Goal: Task Accomplishment & Management: Manage account settings

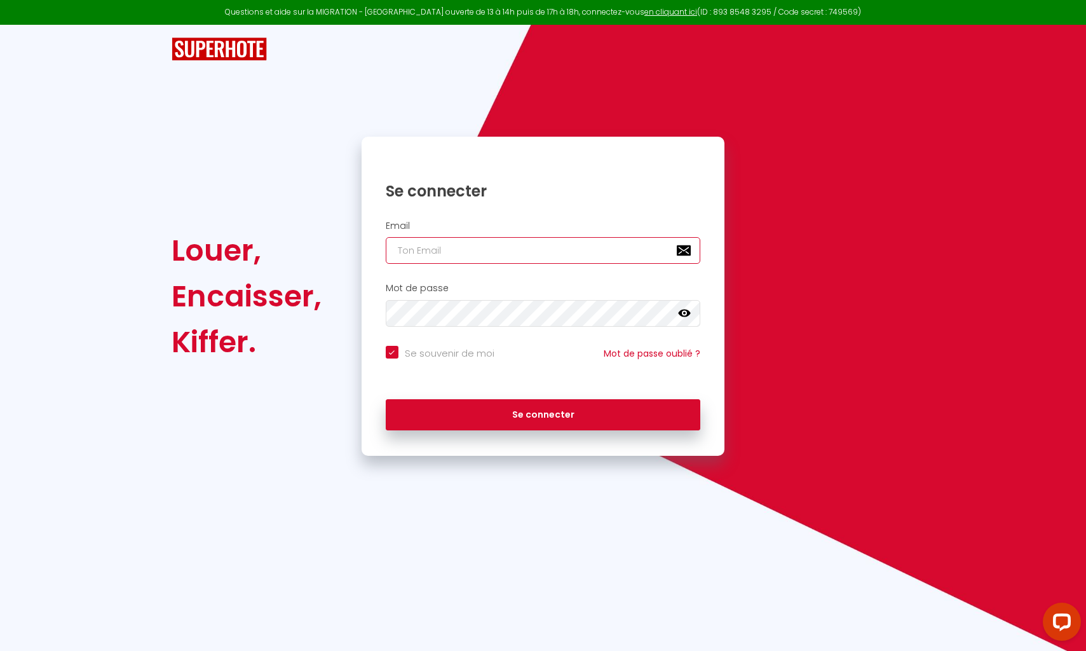
type input "s"
checkbox input "true"
type input "se"
checkbox input "true"
type input "ser"
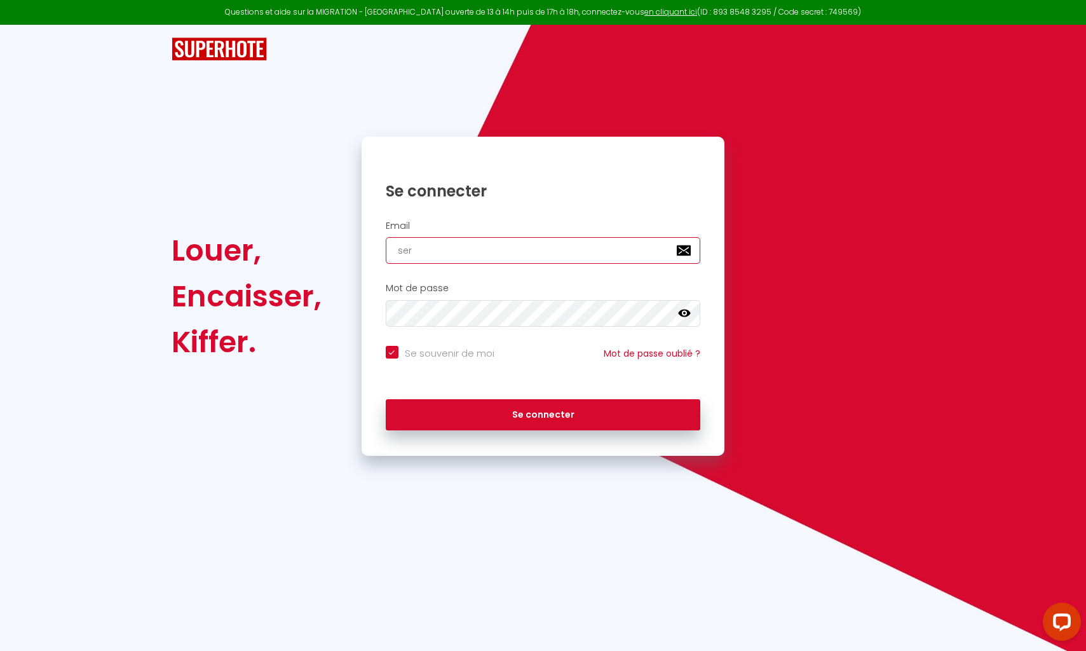
checkbox input "true"
type input "serg"
checkbox input "true"
type input "[PERSON_NAME]"
checkbox input "true"
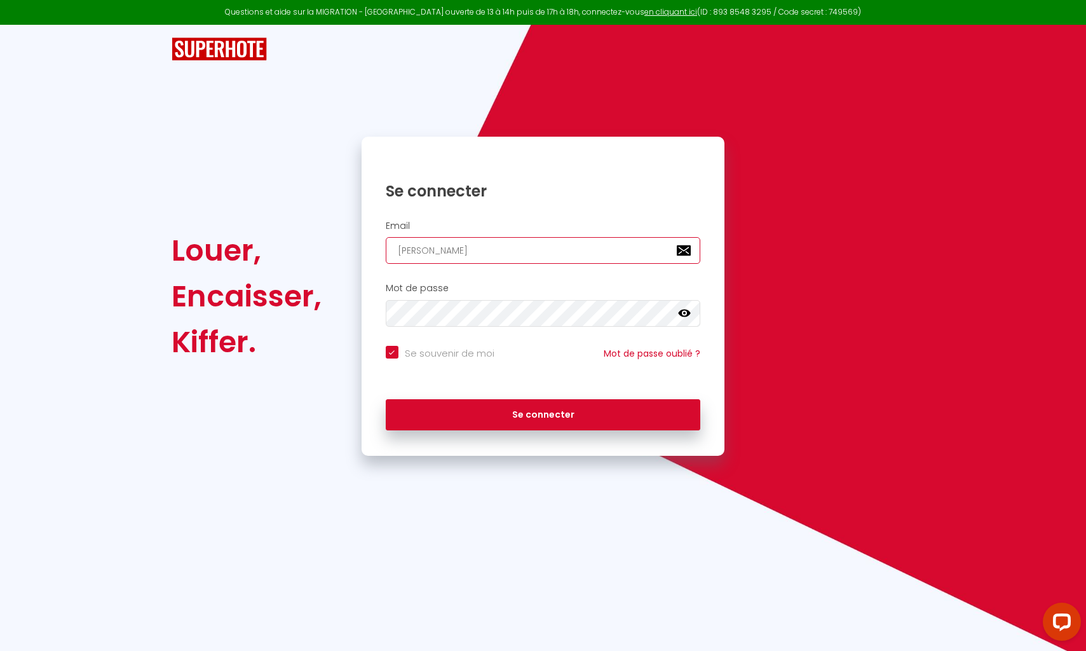
type input "sergep"
checkbox input "true"
type input "sergepi"
checkbox input "true"
type input "sergepin"
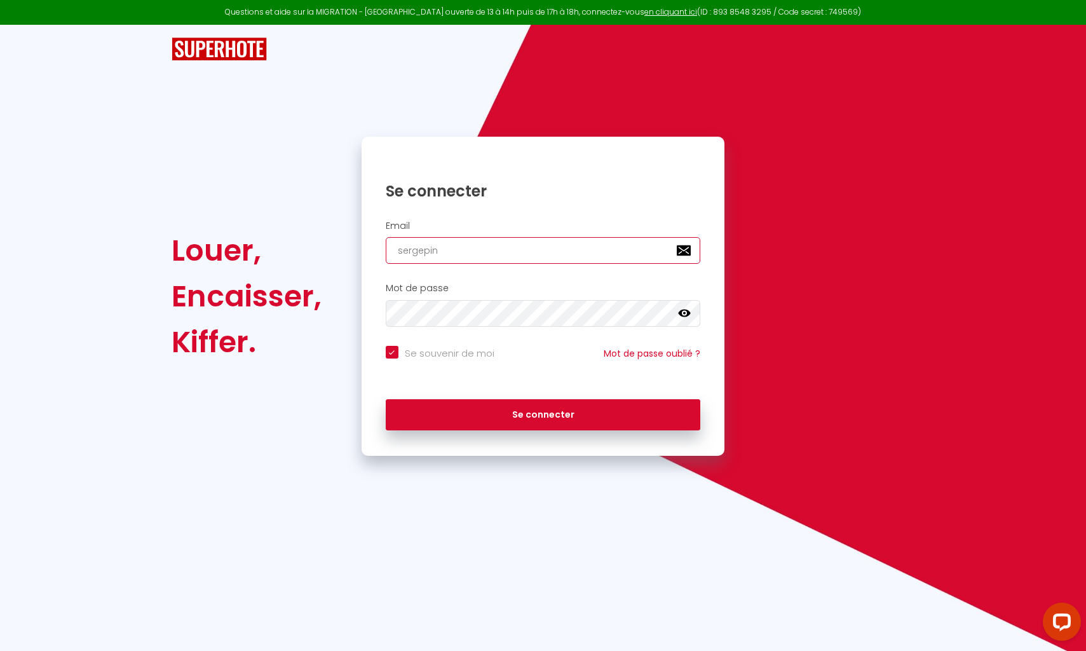
checkbox input "true"
type input "sergepine"
checkbox input "true"
type input "sergepinel"
checkbox input "true"
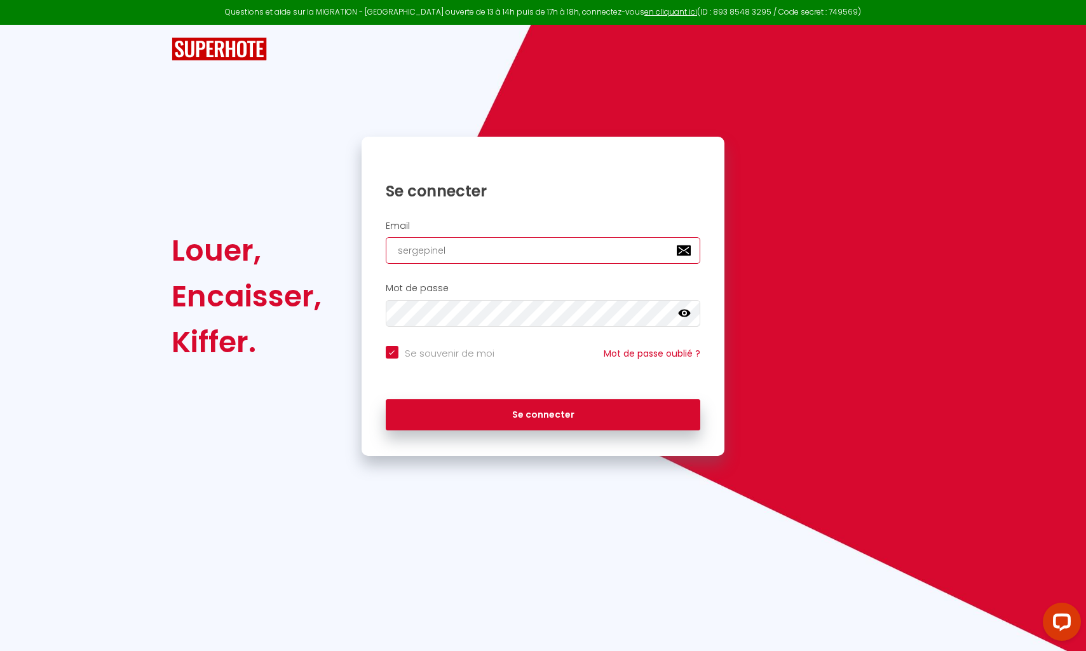
type input "sergepinel9"
checkbox input "true"
type input "sergepinel9@"
checkbox input "true"
type input "sergepinel9@g"
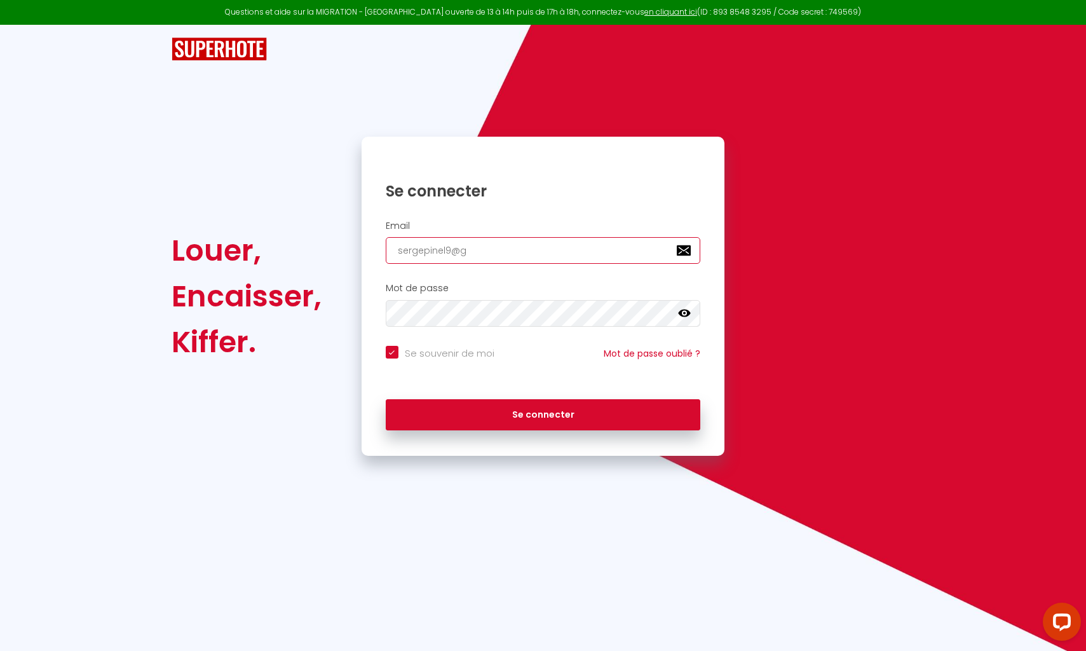
checkbox input "true"
type input "sergepinel9@gm"
checkbox input "true"
type input "sergepinel9@gma"
checkbox input "true"
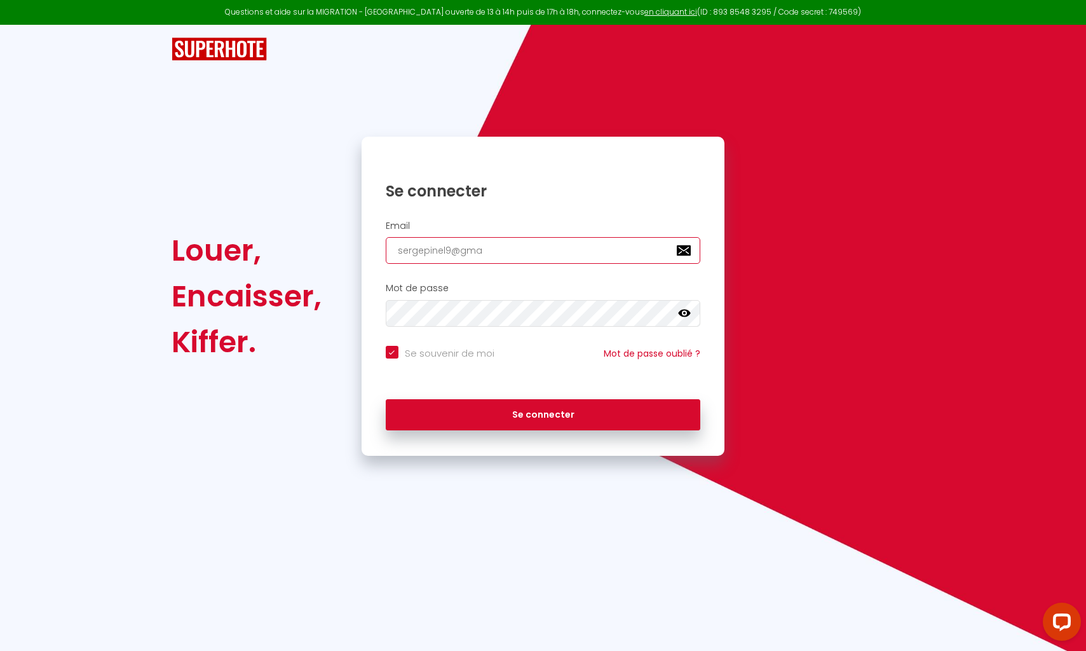
type input "sergepinel9@gmai"
checkbox input "true"
type input "[EMAIL_ADDRESS]"
checkbox input "true"
type input "[EMAIL_ADDRESS]."
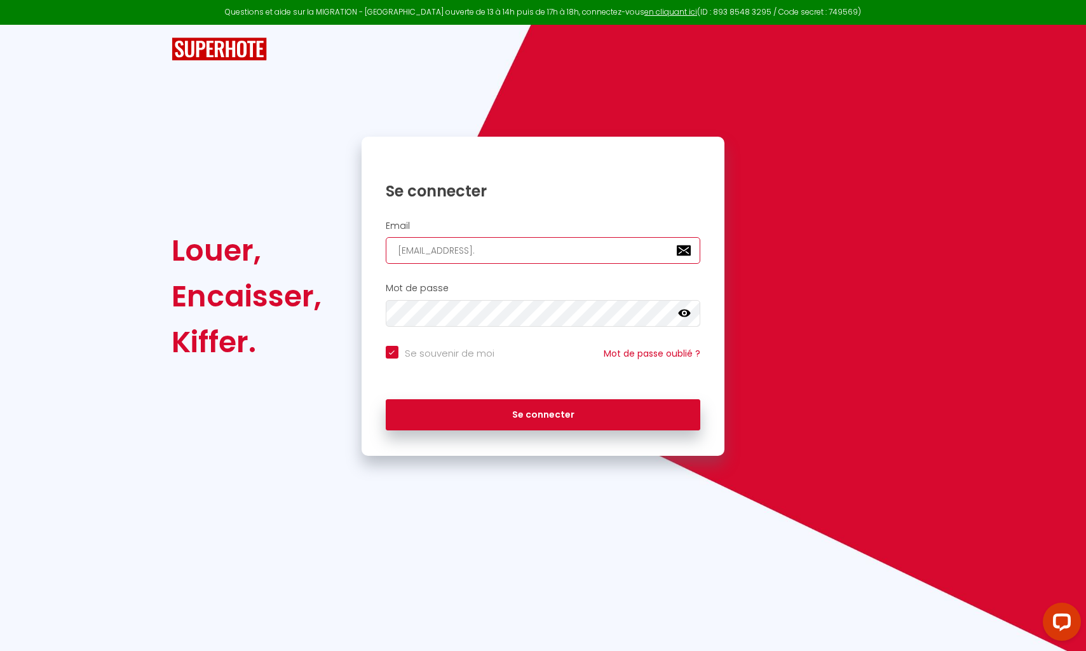
checkbox input "true"
type input "sergepinel9@gmail.c"
checkbox input "true"
type input "[EMAIL_ADDRESS][DOMAIN_NAME]"
checkbox input "true"
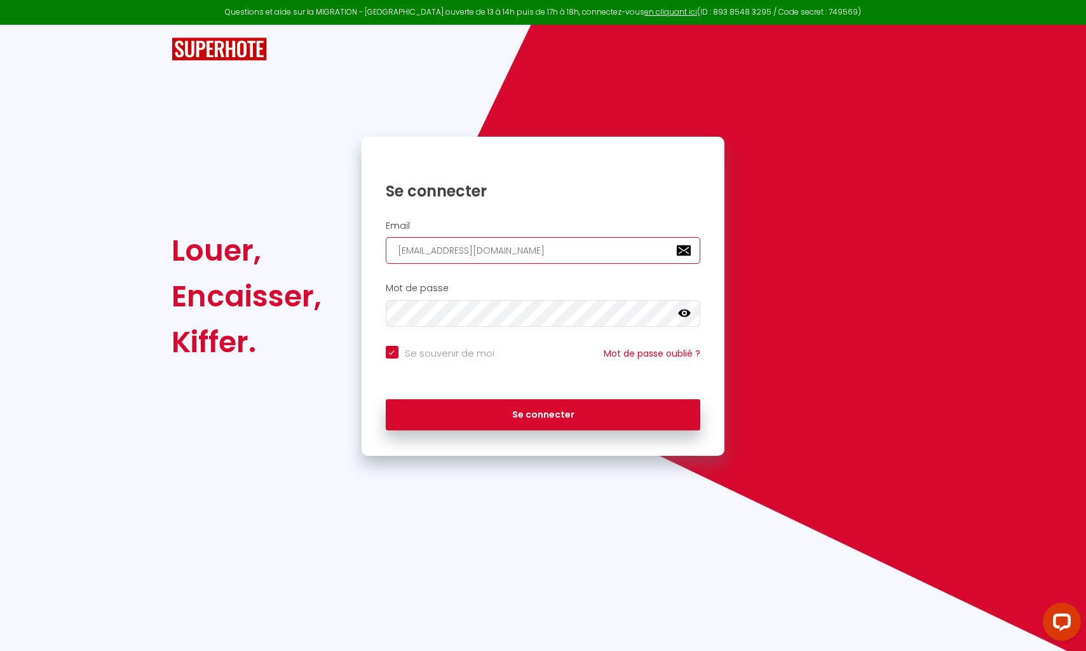
type input "[EMAIL_ADDRESS][DOMAIN_NAME]"
checkbox input "true"
type input "[EMAIL_ADDRESS][DOMAIN_NAME]"
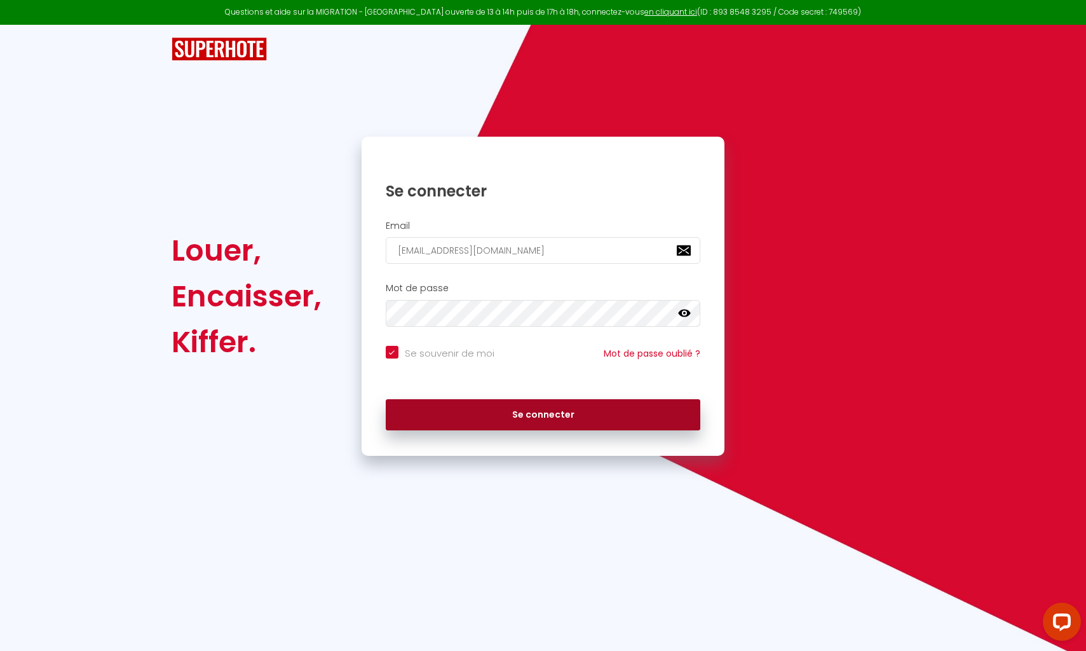
click at [627, 414] on button "Se connecter" at bounding box center [543, 415] width 315 height 32
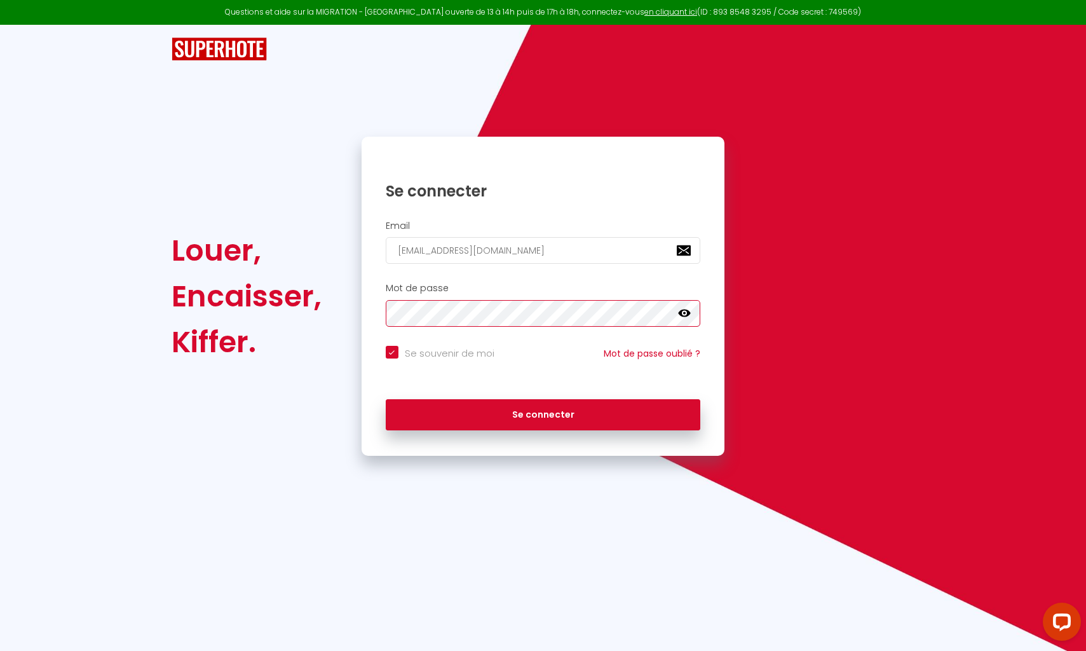
click at [370, 295] on div "Mot de passe false" at bounding box center [543, 305] width 347 height 44
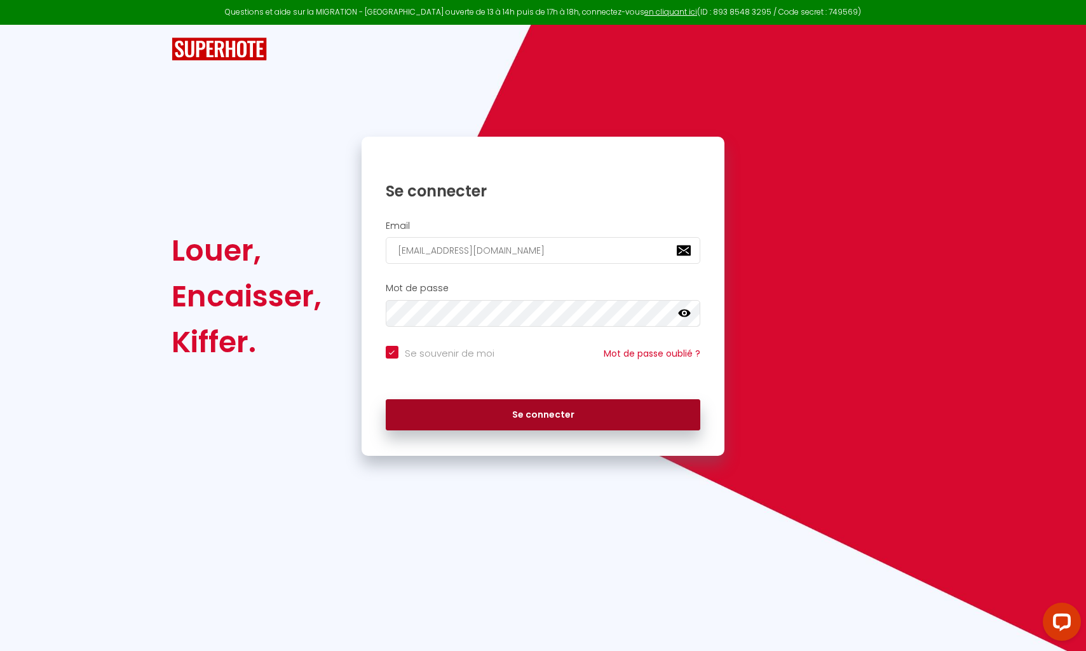
click at [503, 407] on button "Se connecter" at bounding box center [543, 415] width 315 height 32
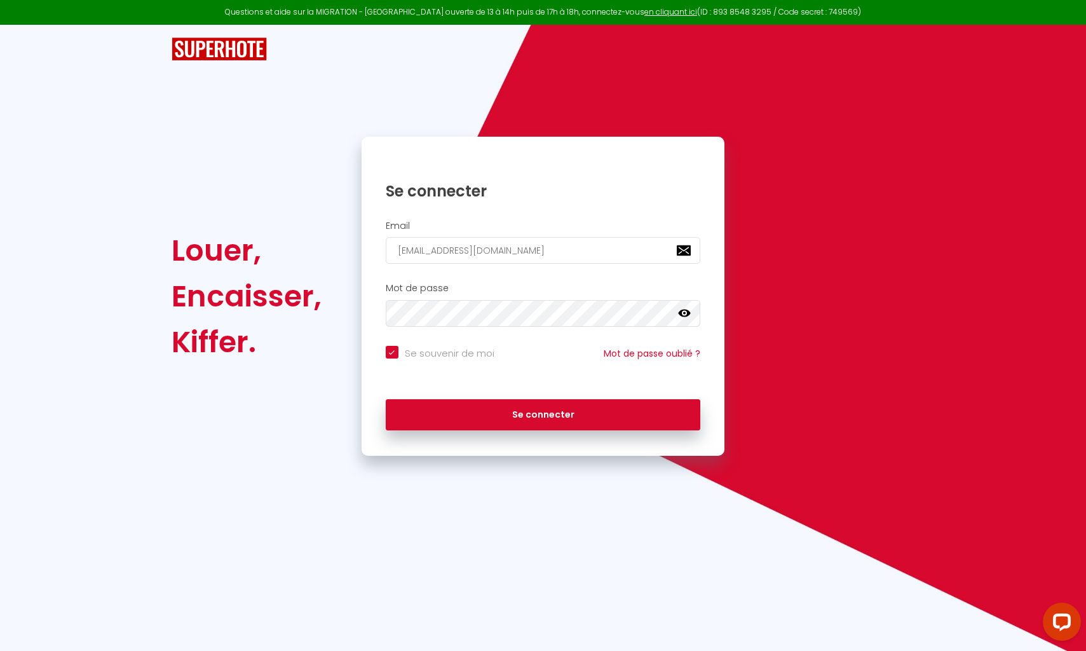
click at [685, 314] on icon at bounding box center [684, 313] width 13 height 13
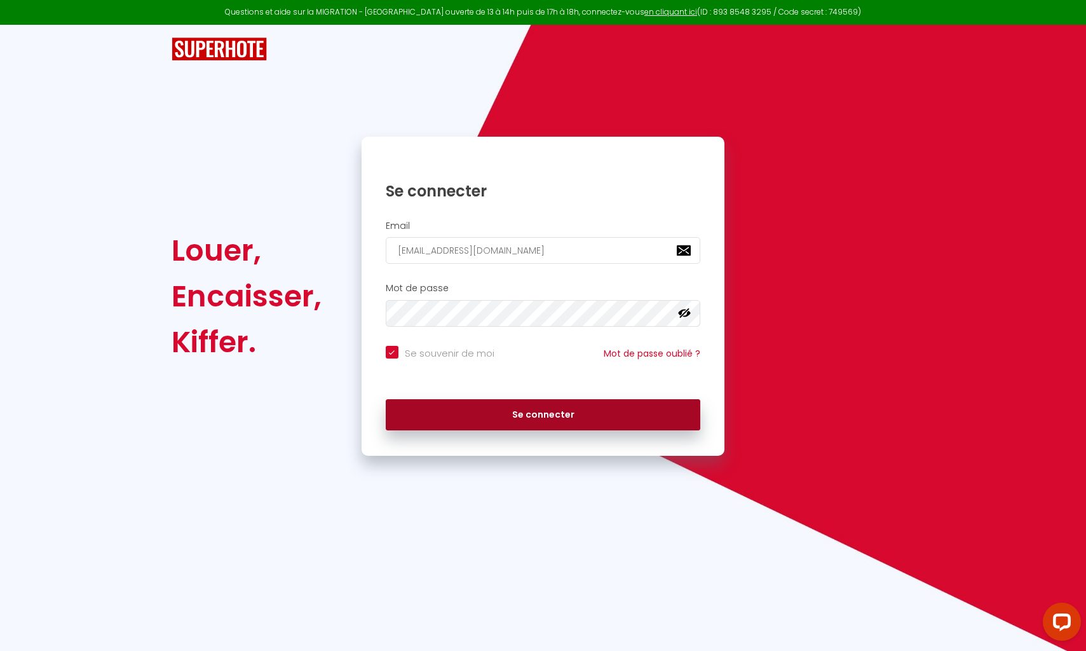
click at [523, 413] on button "Se connecter" at bounding box center [543, 415] width 315 height 32
checkbox input "true"
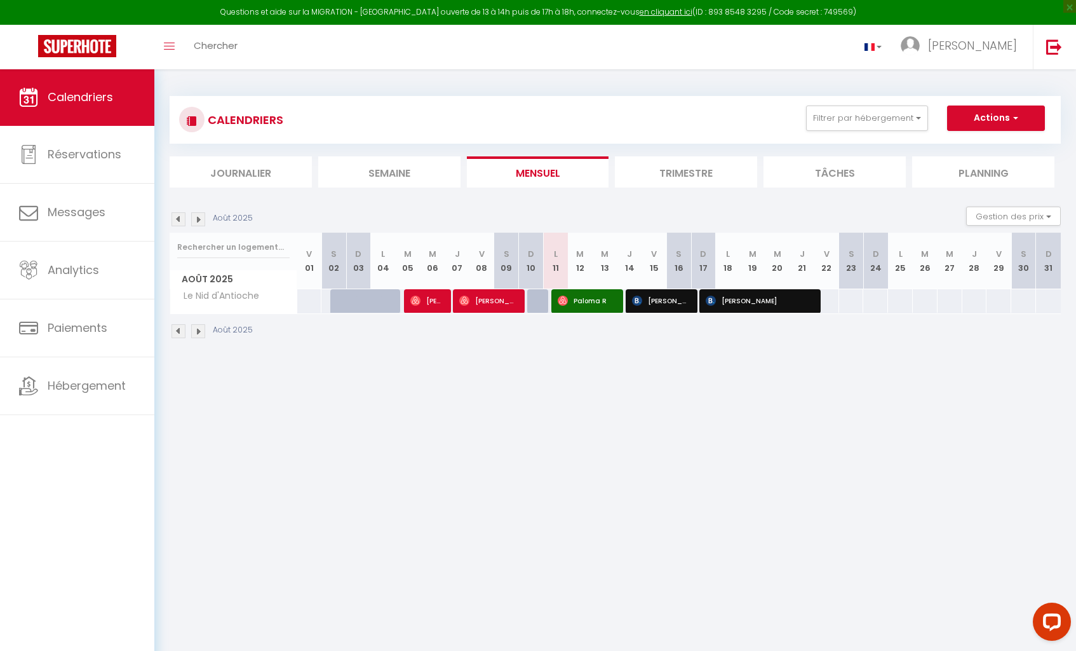
click at [430, 304] on span "[PERSON_NAME]" at bounding box center [427, 301] width 33 height 24
select select "OK"
select select "1"
select select "0"
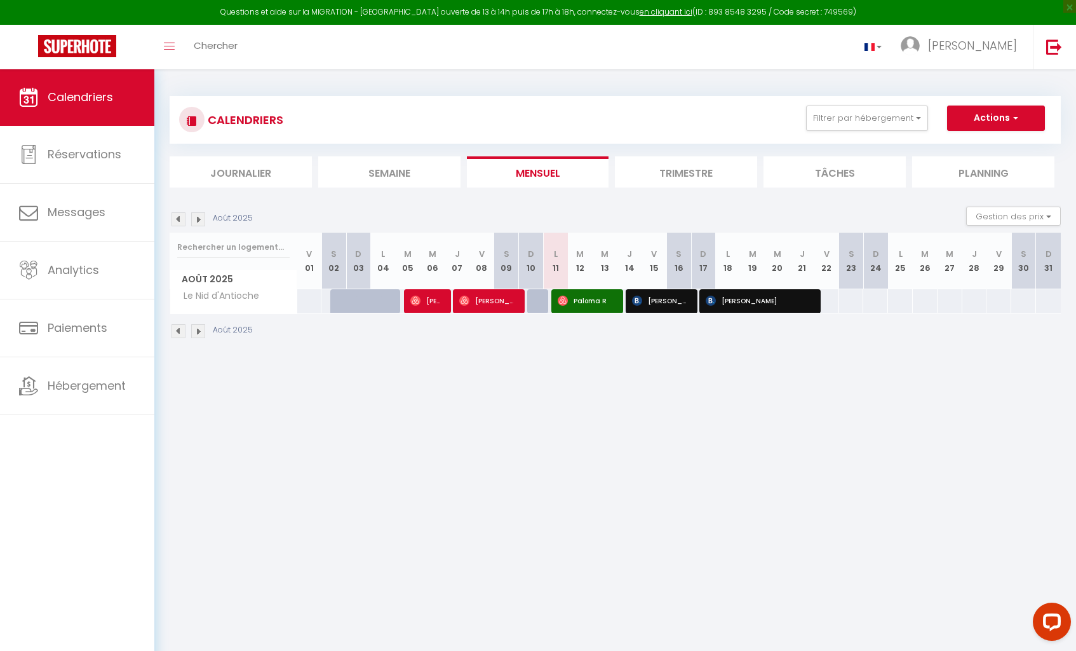
select select "1"
select select
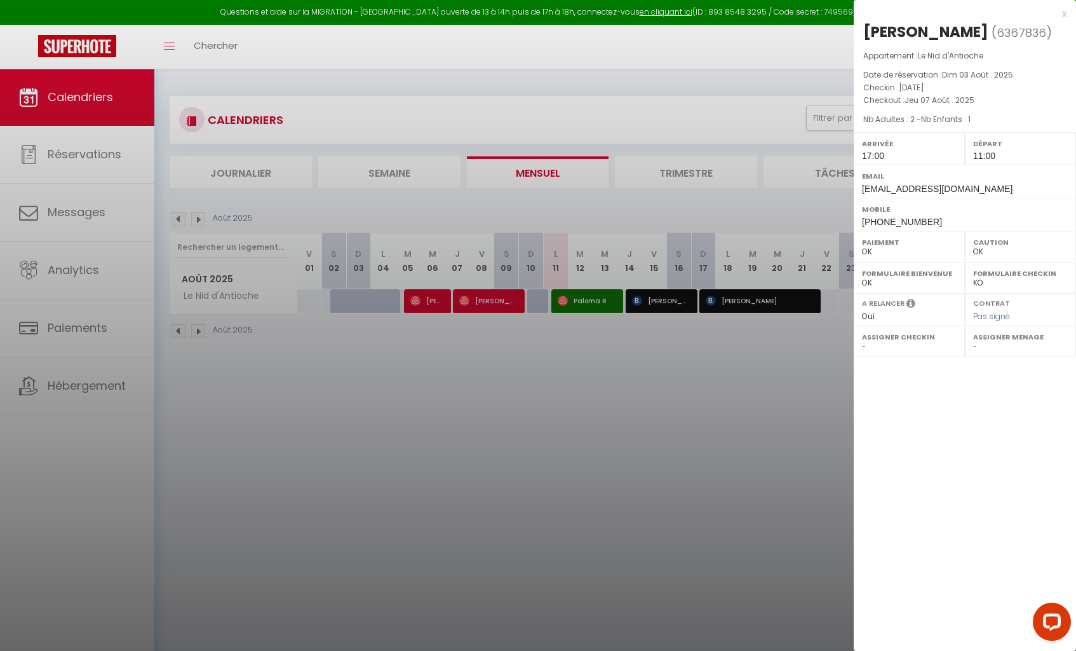
click at [487, 299] on div at bounding box center [538, 325] width 1076 height 651
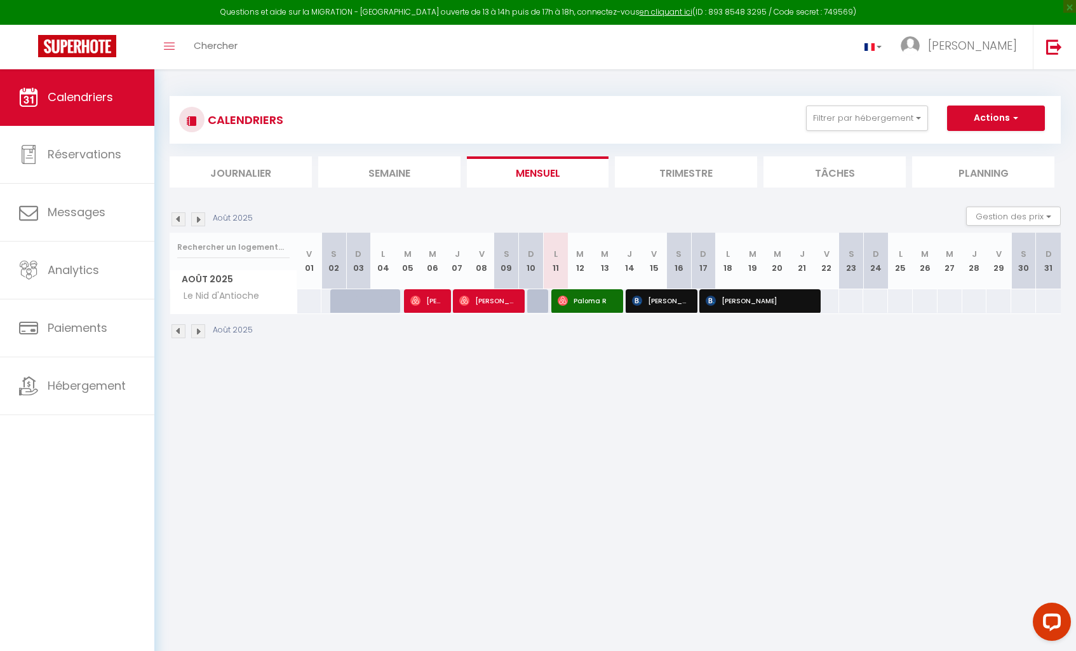
click at [487, 299] on span "[PERSON_NAME]" at bounding box center [488, 301] width 58 height 24
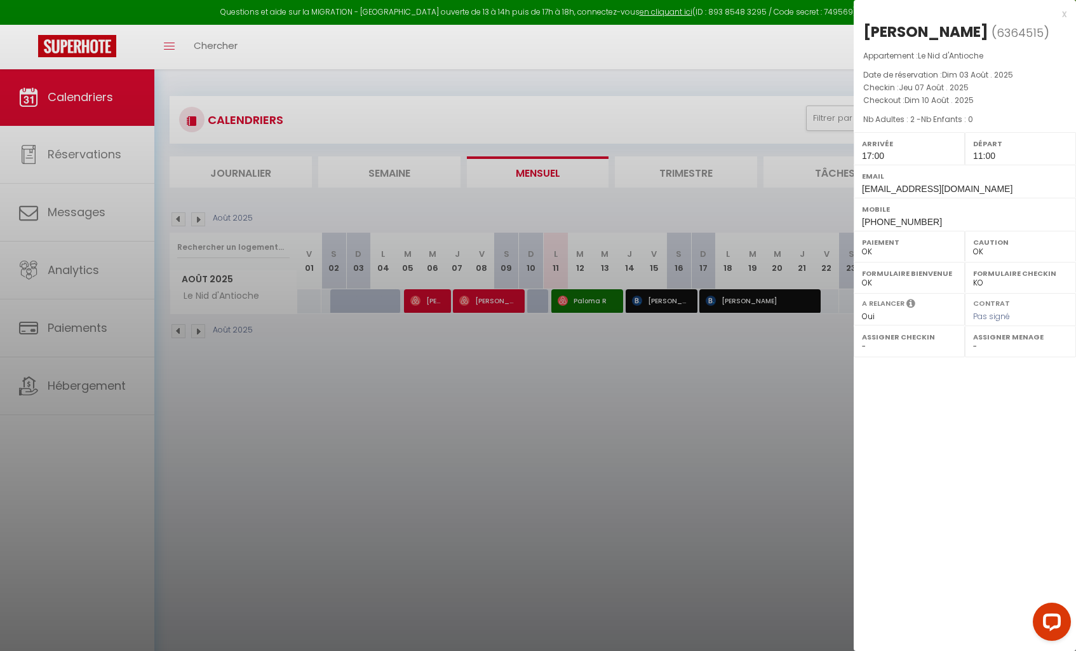
click at [575, 301] on div at bounding box center [538, 325] width 1076 height 651
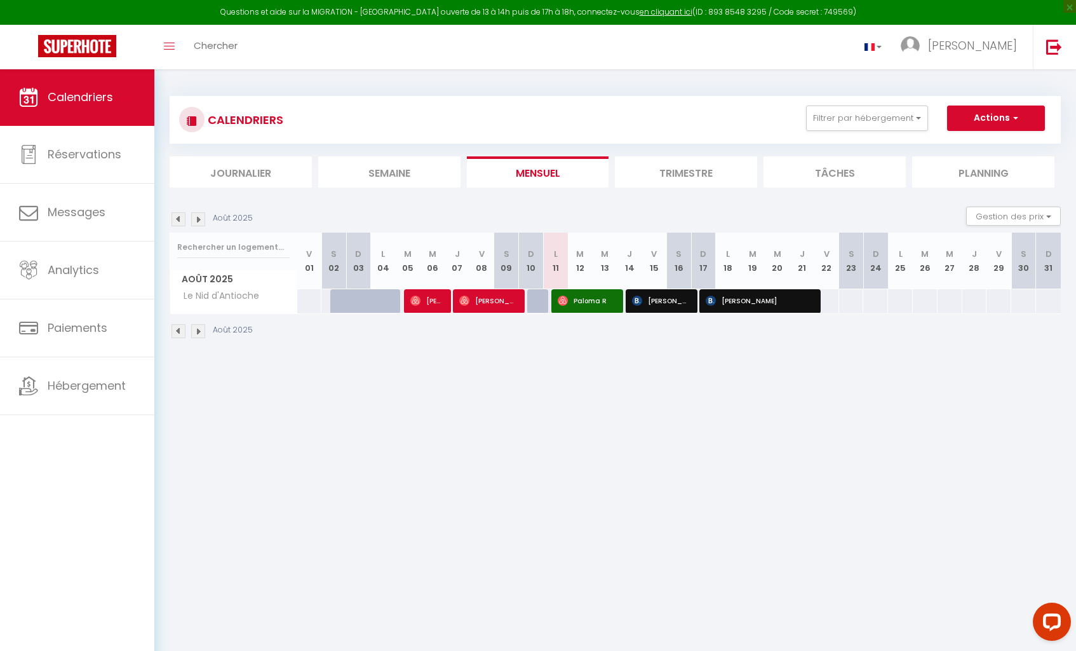
click at [575, 301] on span "Paloma R" at bounding box center [587, 301] width 58 height 24
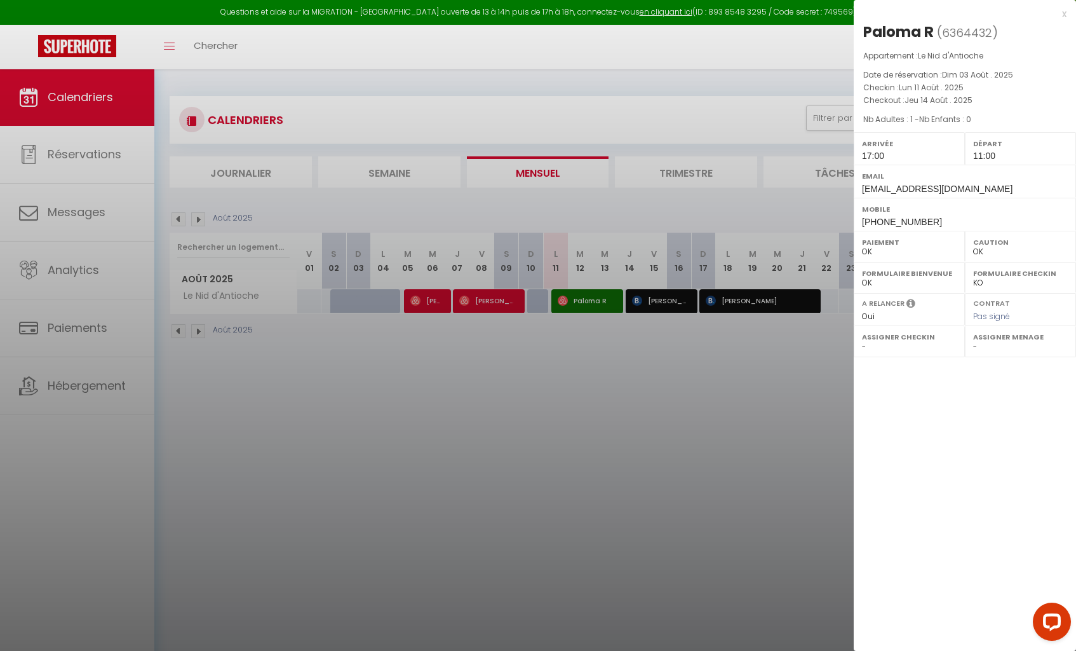
click at [653, 301] on div at bounding box center [538, 325] width 1076 height 651
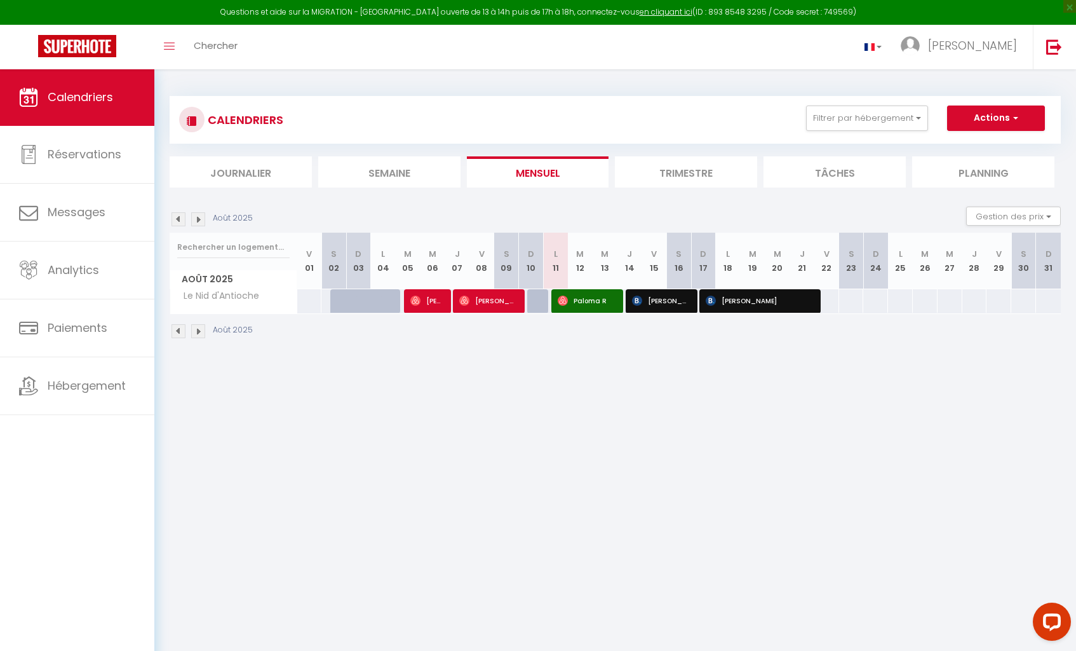
click at [653, 301] on span "[PERSON_NAME]" at bounding box center [661, 301] width 58 height 24
select select "KO"
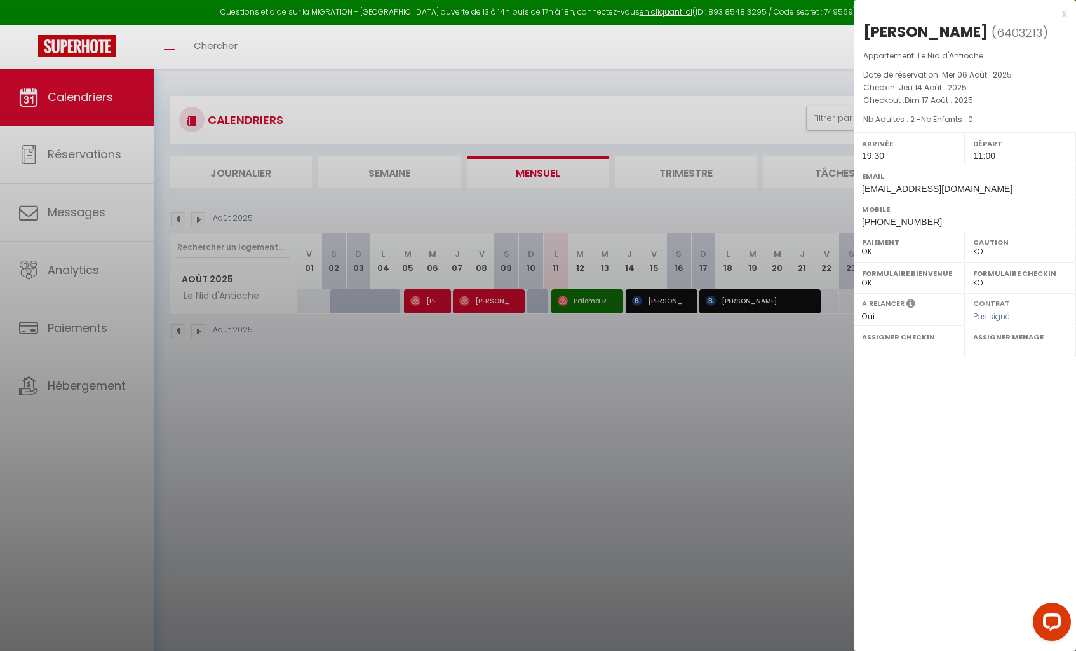
scroll to position [0, 5]
click at [737, 304] on div at bounding box center [538, 325] width 1076 height 651
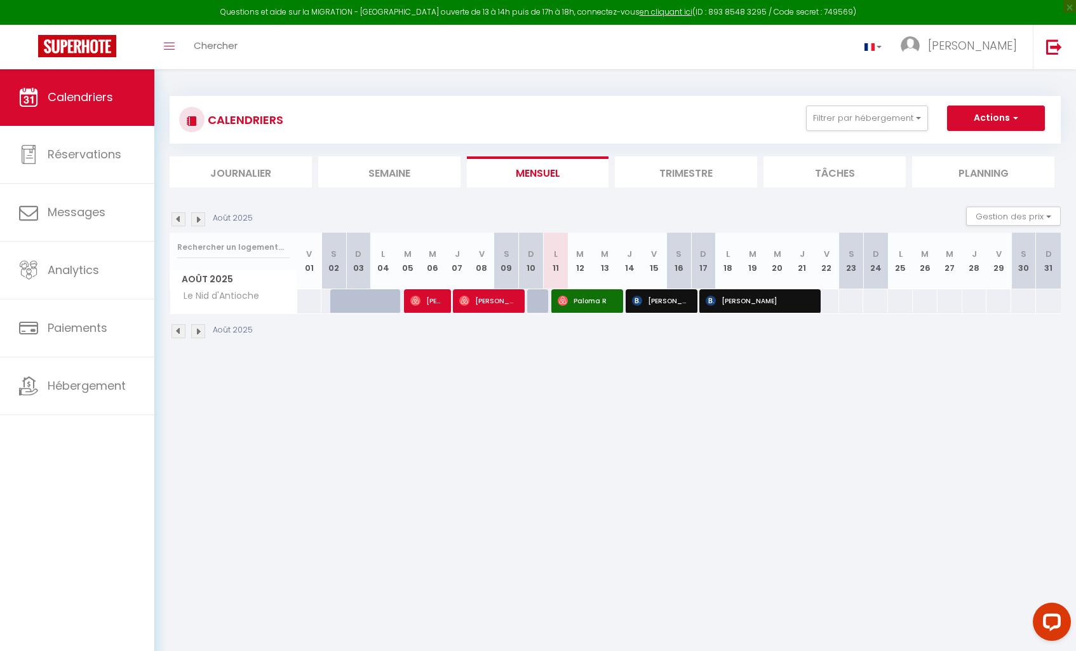
click at [736, 302] on span "[PERSON_NAME]" at bounding box center [759, 301] width 107 height 24
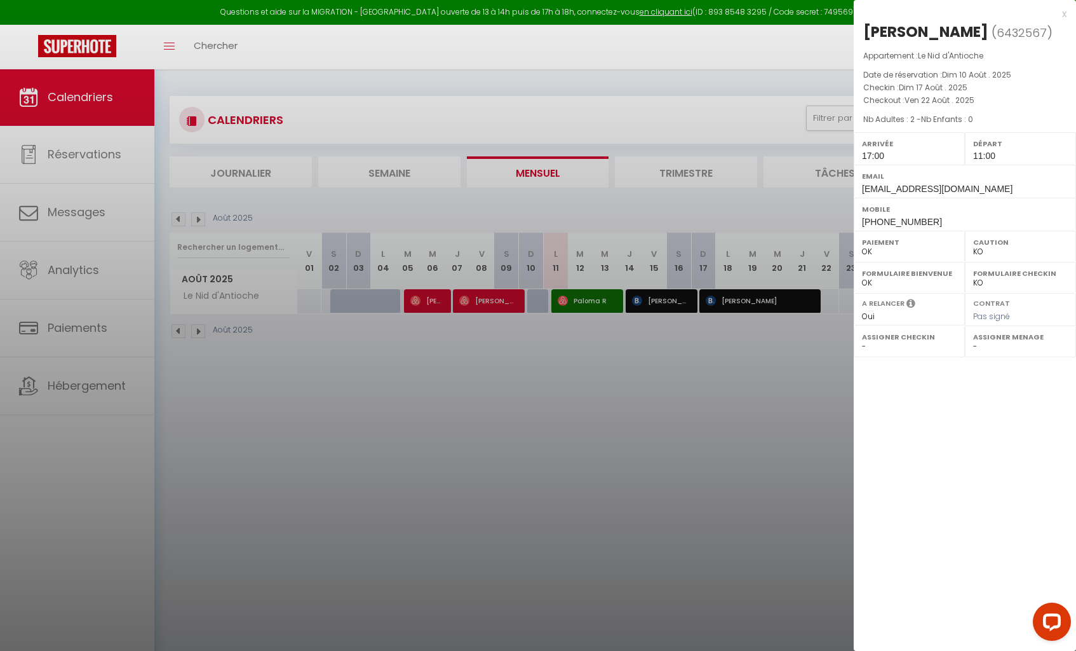
scroll to position [0, 0]
click at [71, 321] on div at bounding box center [538, 325] width 1076 height 651
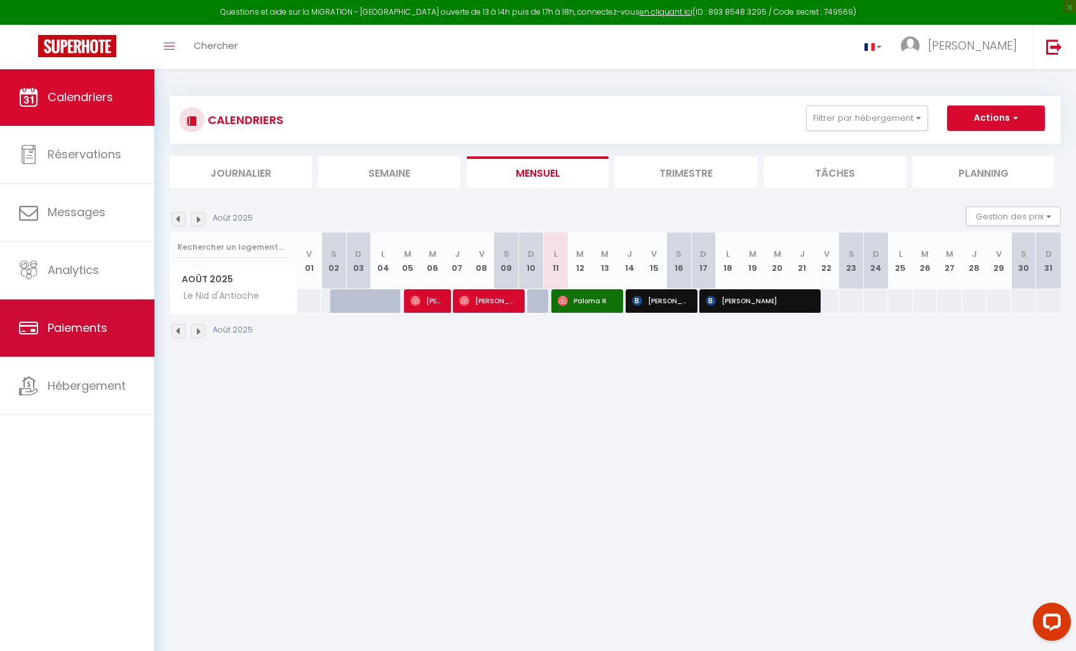
click at [81, 324] on span "Paiements" at bounding box center [78, 328] width 60 height 16
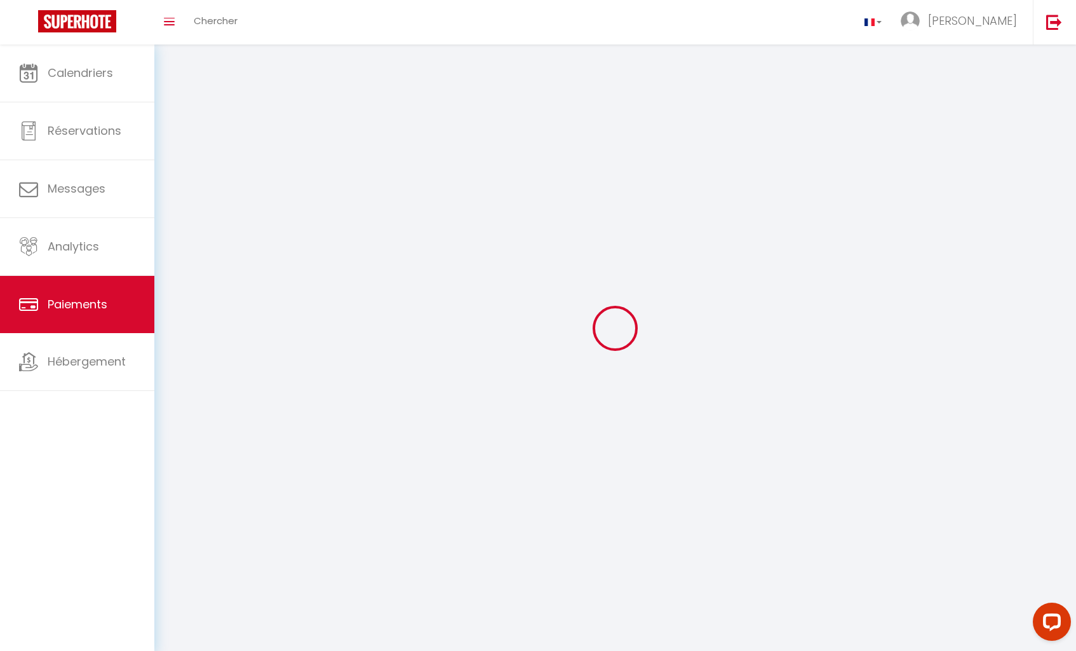
select select "2"
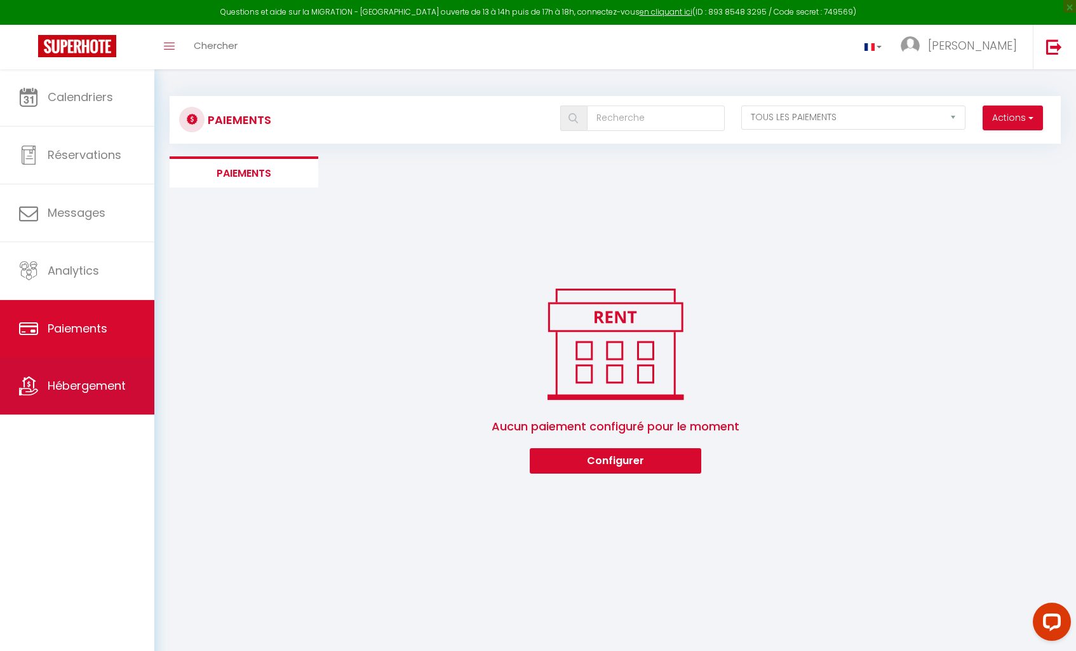
click at [74, 404] on link "Hébergement" at bounding box center [77, 385] width 154 height 57
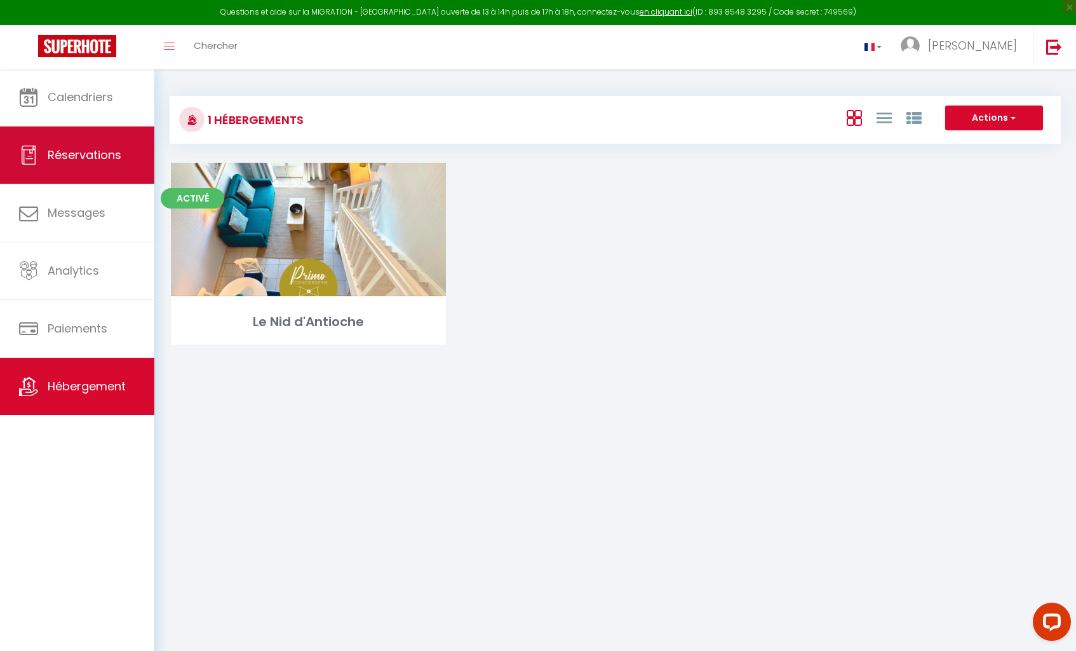
click at [92, 150] on span "Réservations" at bounding box center [85, 155] width 74 height 16
select select "not_cancelled"
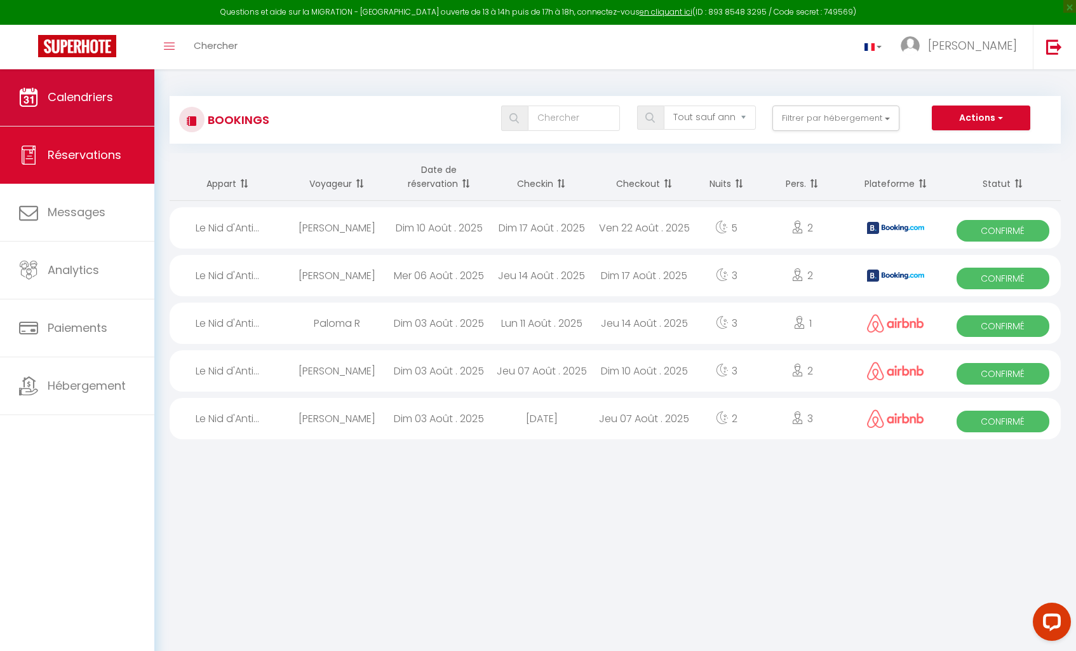
click at [88, 110] on link "Calendriers" at bounding box center [77, 97] width 154 height 57
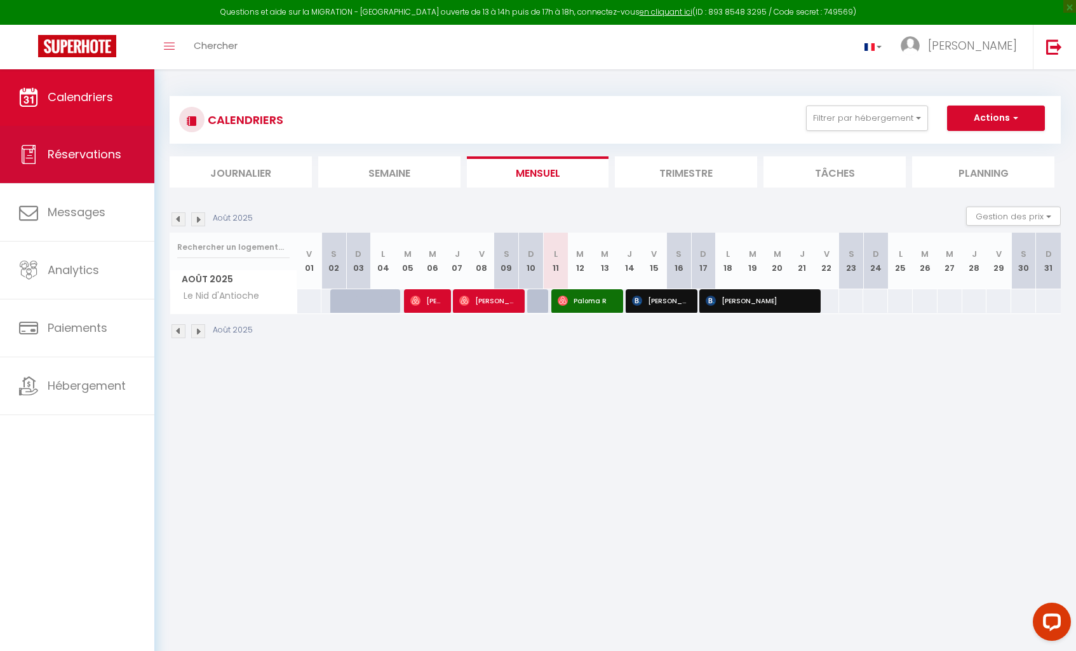
click at [46, 151] on link "Réservations" at bounding box center [77, 154] width 154 height 57
select select "not_cancelled"
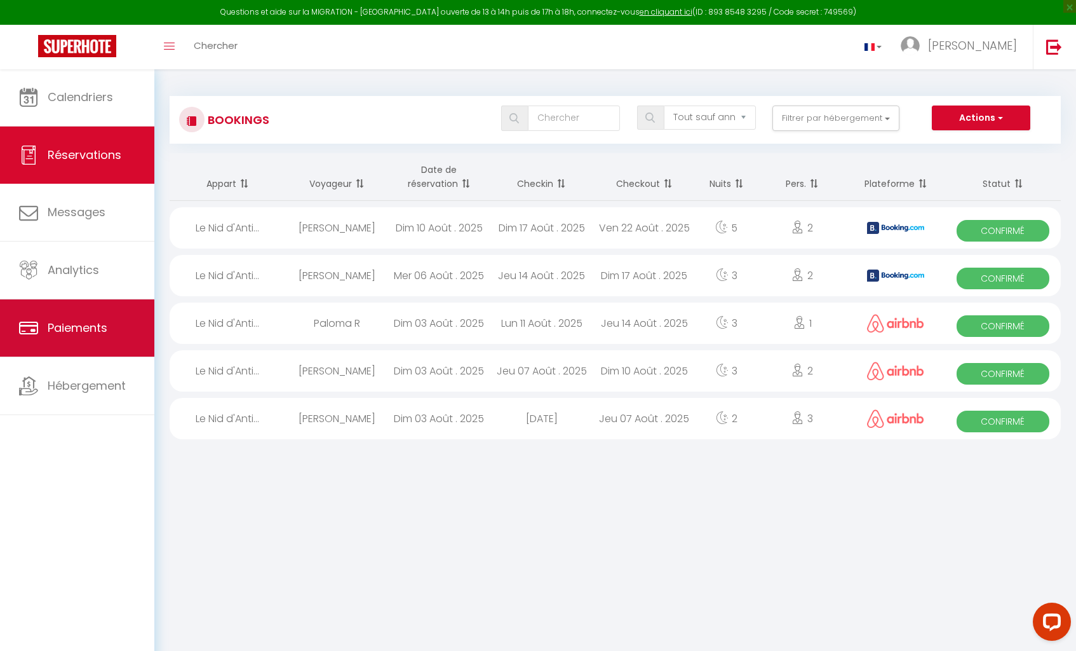
click at [58, 339] on link "Paiements" at bounding box center [77, 327] width 154 height 57
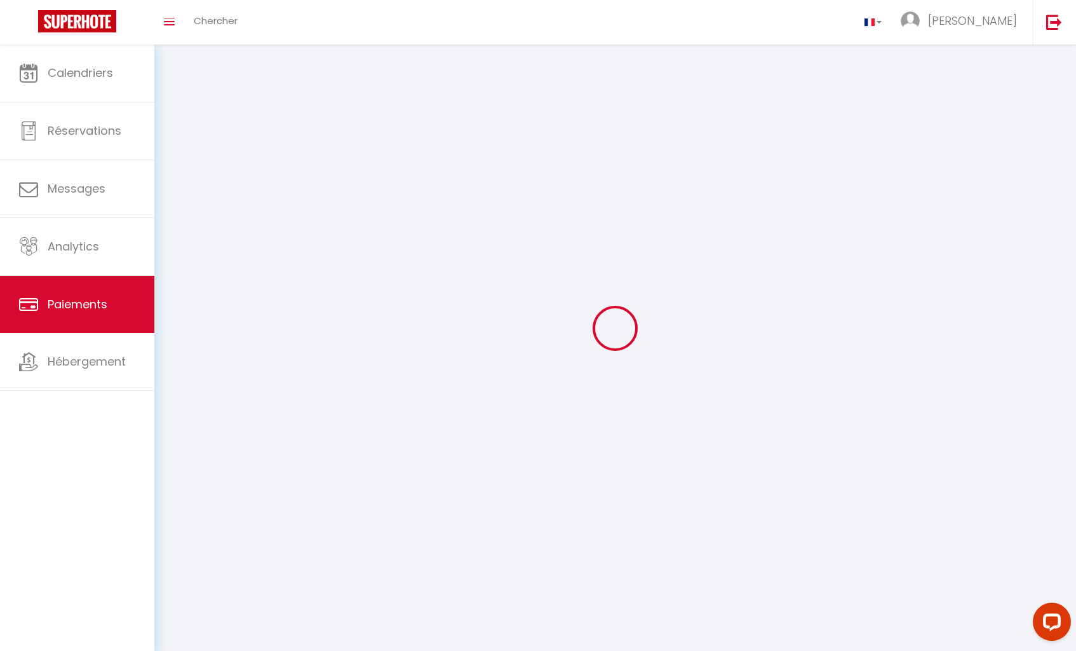
select select "2"
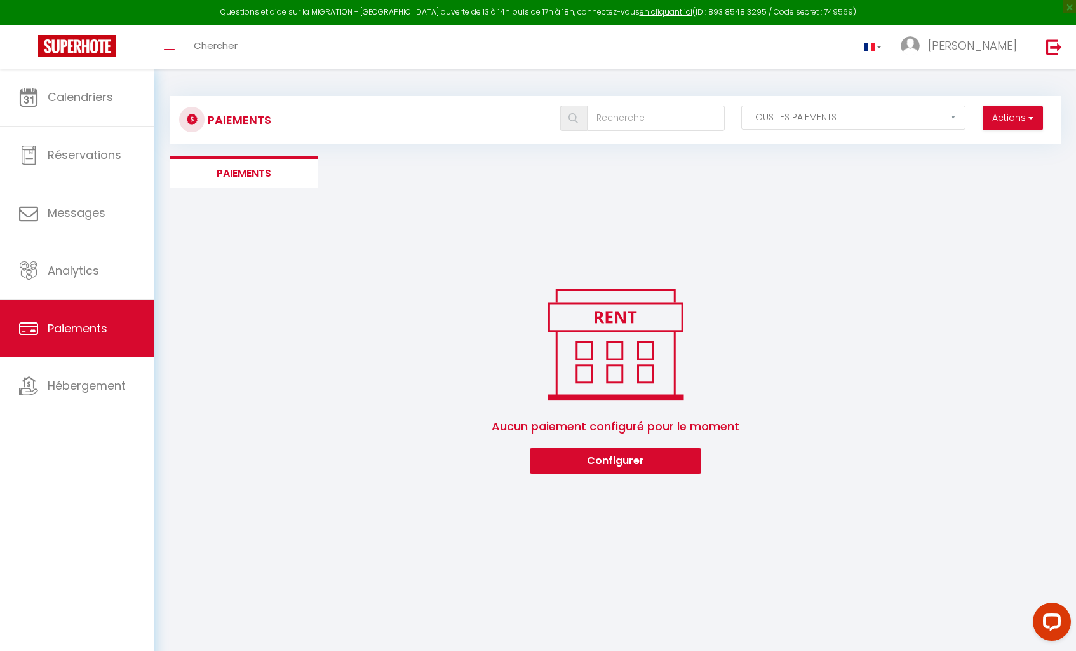
click at [243, 173] on li "Paiements" at bounding box center [244, 171] width 149 height 31
click at [1002, 114] on button "Actions" at bounding box center [1013, 117] width 60 height 25
click at [947, 290] on div "Aucun paiement configuré pour le moment Configurer" at bounding box center [616, 378] width 892 height 191
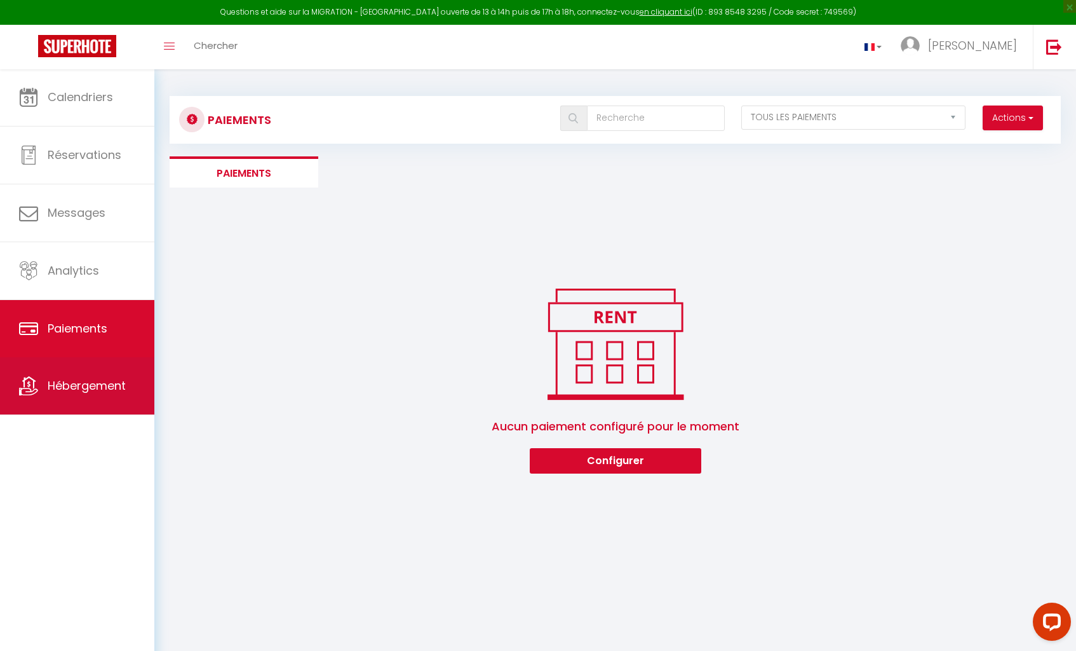
click at [60, 390] on span "Hébergement" at bounding box center [87, 385] width 78 height 16
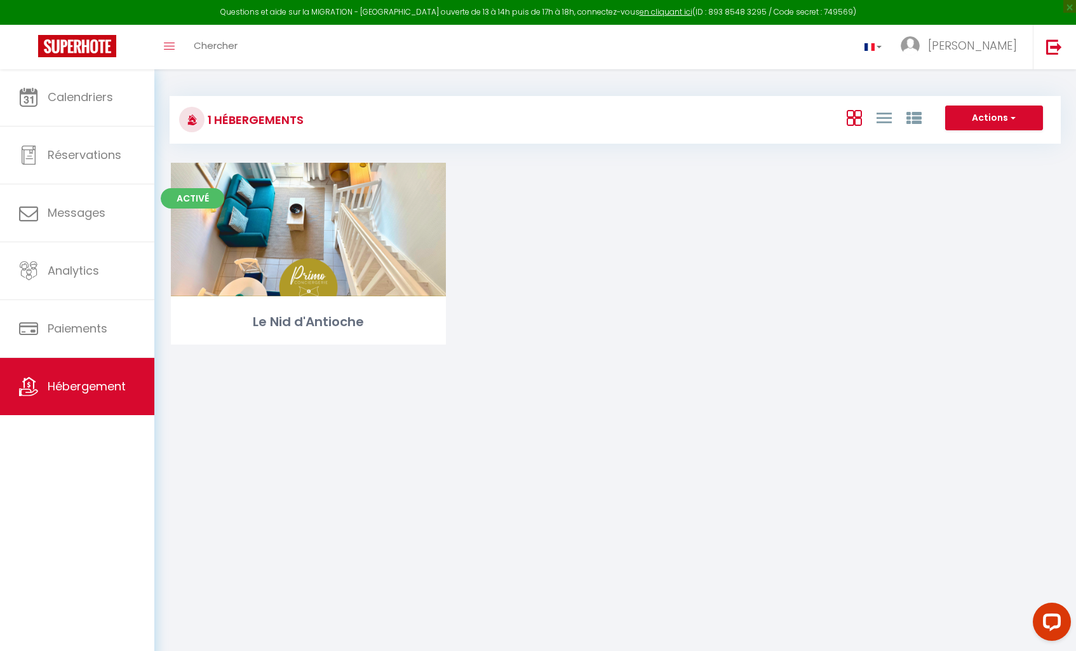
click at [1012, 118] on span "button" at bounding box center [1012, 117] width 8 height 13
click at [914, 186] on div "Activé Editer Le Nid d'Antioche" at bounding box center [615, 270] width 921 height 214
click at [996, 43] on span "[PERSON_NAME]" at bounding box center [972, 45] width 89 height 16
